Goal: Information Seeking & Learning: Learn about a topic

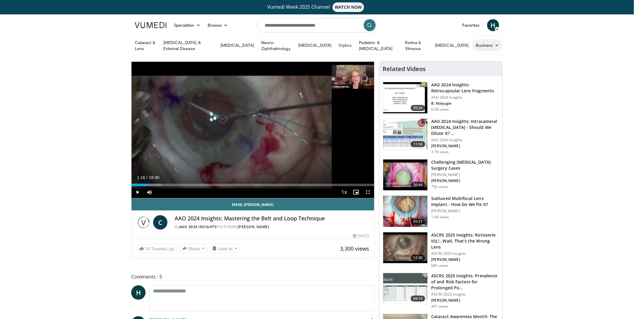
click at [495, 44] on icon at bounding box center [497, 45] width 4 height 4
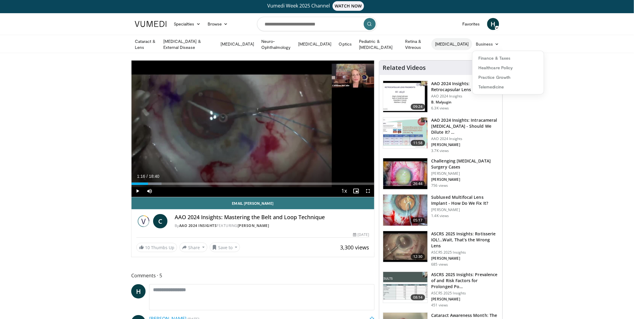
click at [458, 43] on link "[MEDICAL_DATA]" at bounding box center [452, 44] width 41 height 12
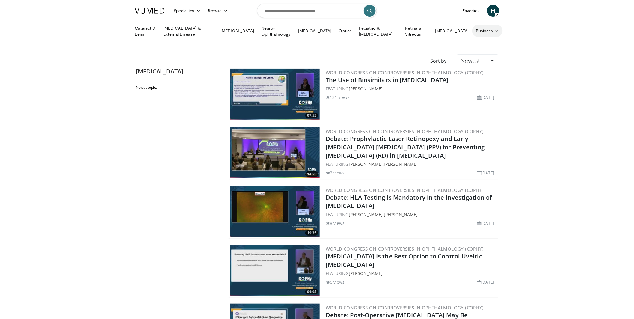
click at [480, 29] on link "Business" at bounding box center [487, 31] width 31 height 12
click at [492, 41] on link "Finance & Taxes" at bounding box center [508, 45] width 71 height 10
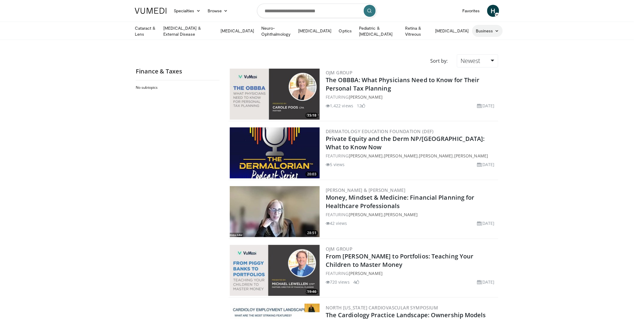
click at [486, 29] on link "Business" at bounding box center [487, 31] width 31 height 12
click at [490, 52] on link "Healthcare Policy" at bounding box center [508, 55] width 71 height 10
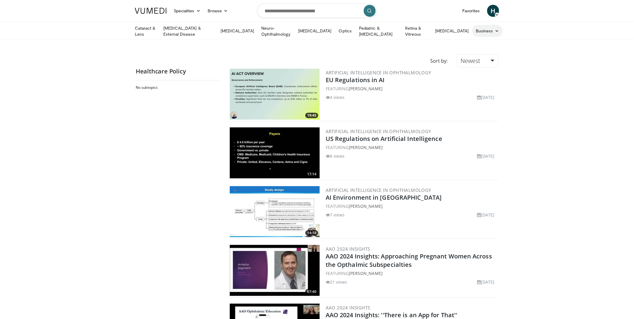
click at [483, 29] on link "Business" at bounding box center [487, 31] width 31 height 12
click at [487, 62] on link "Practice Growth" at bounding box center [508, 64] width 71 height 10
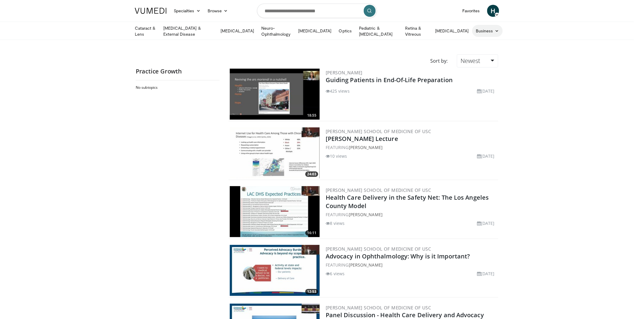
click at [477, 28] on link "Business" at bounding box center [487, 31] width 31 height 12
click at [482, 73] on link "Telemedicine" at bounding box center [508, 74] width 71 height 10
